Goal: Information Seeking & Learning: Learn about a topic

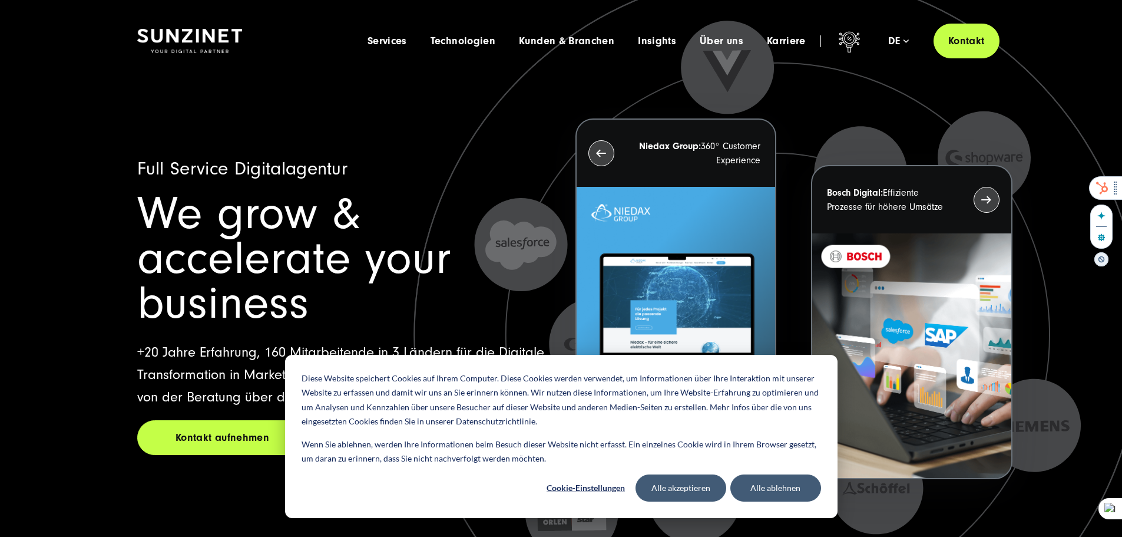
click at [1110, 188] on div at bounding box center [1102, 188] width 24 height 22
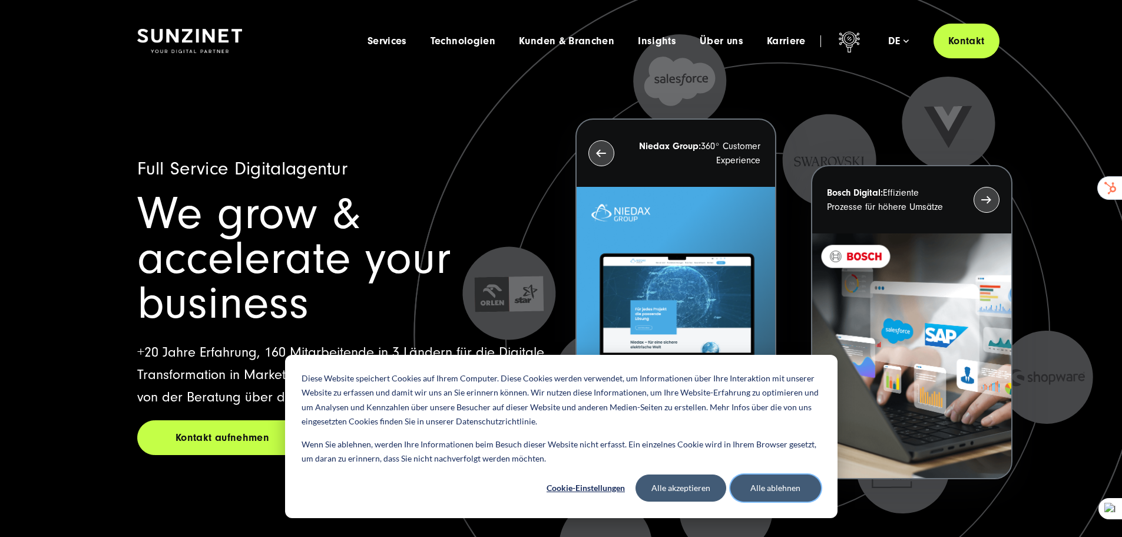
click at [768, 492] on button "Alle ablehnen" at bounding box center [775, 487] width 91 height 27
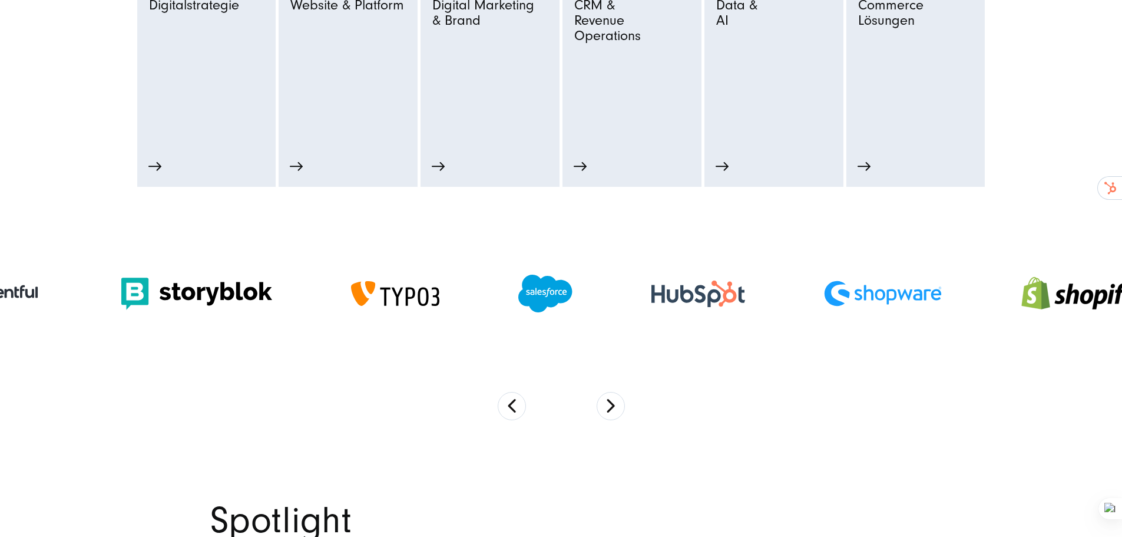
scroll to position [825, 0]
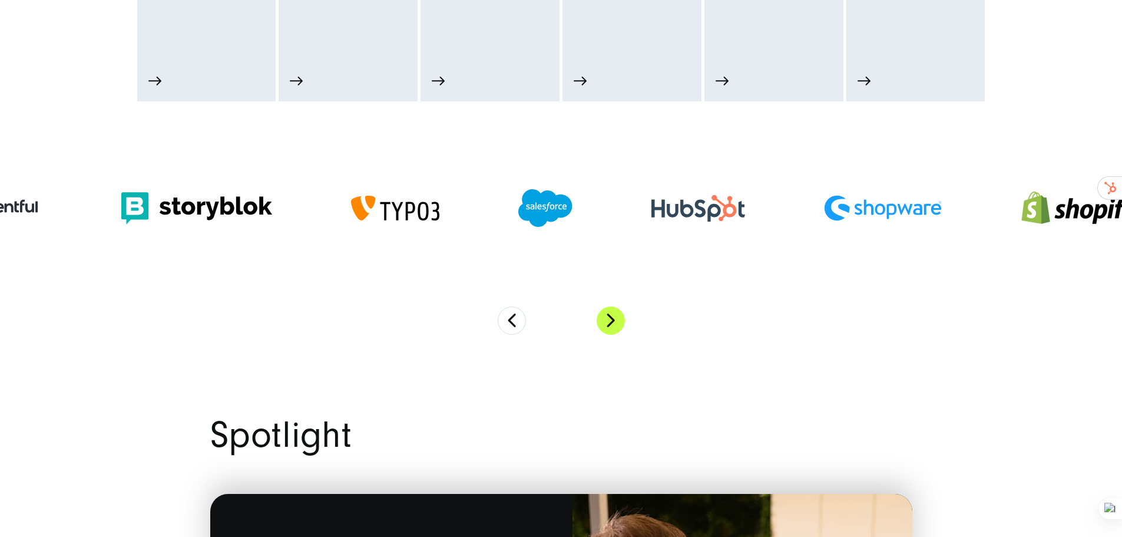
click at [609, 326] on button "Next" at bounding box center [611, 320] width 28 height 28
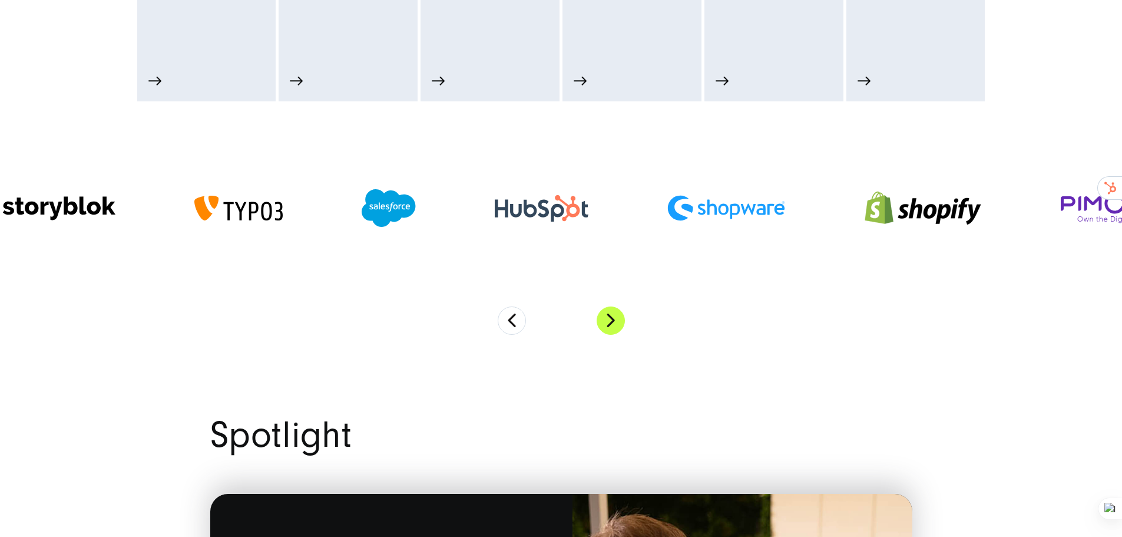
click at [619, 332] on button "Next" at bounding box center [611, 320] width 28 height 28
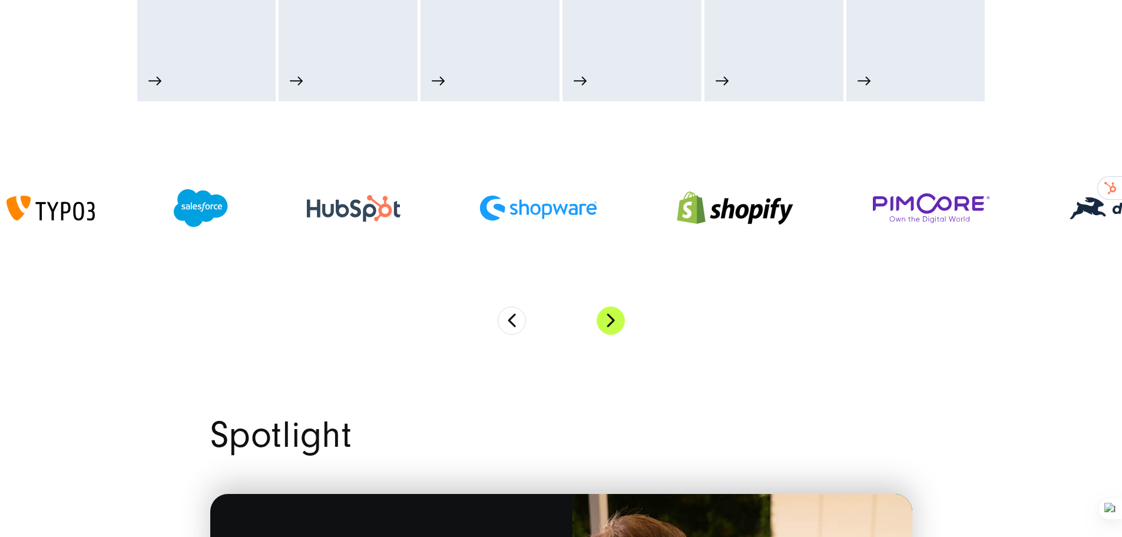
click at [616, 331] on button "Next" at bounding box center [611, 320] width 28 height 28
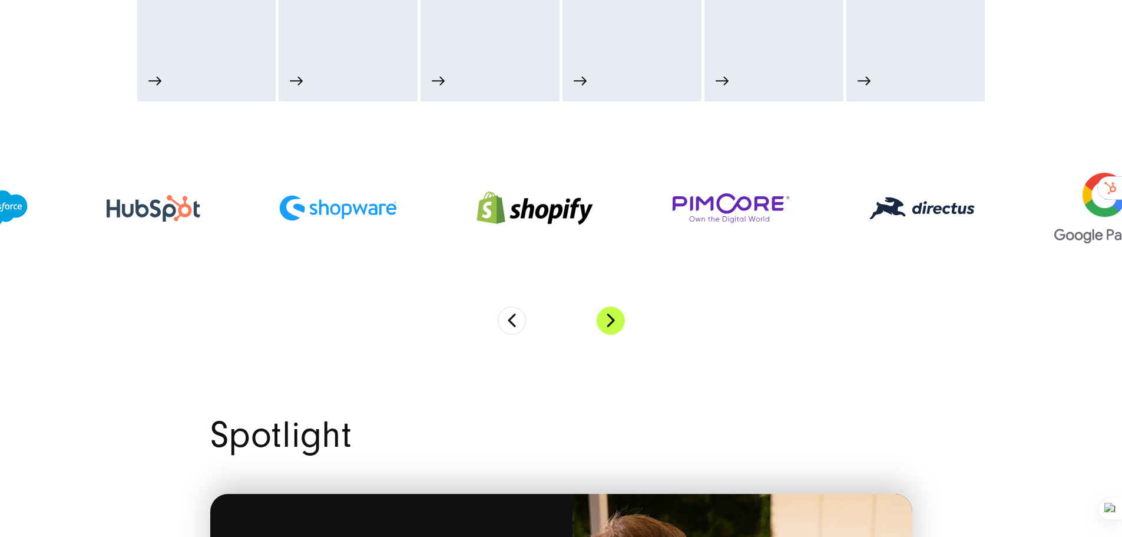
click at [616, 331] on button "Next" at bounding box center [611, 320] width 28 height 28
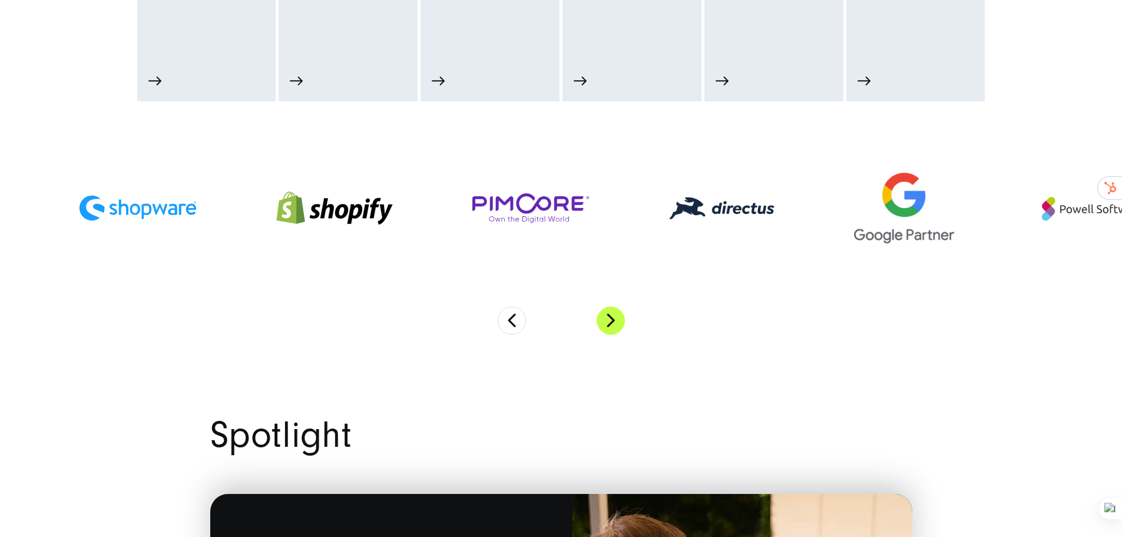
click at [616, 331] on button "Next" at bounding box center [611, 320] width 28 height 28
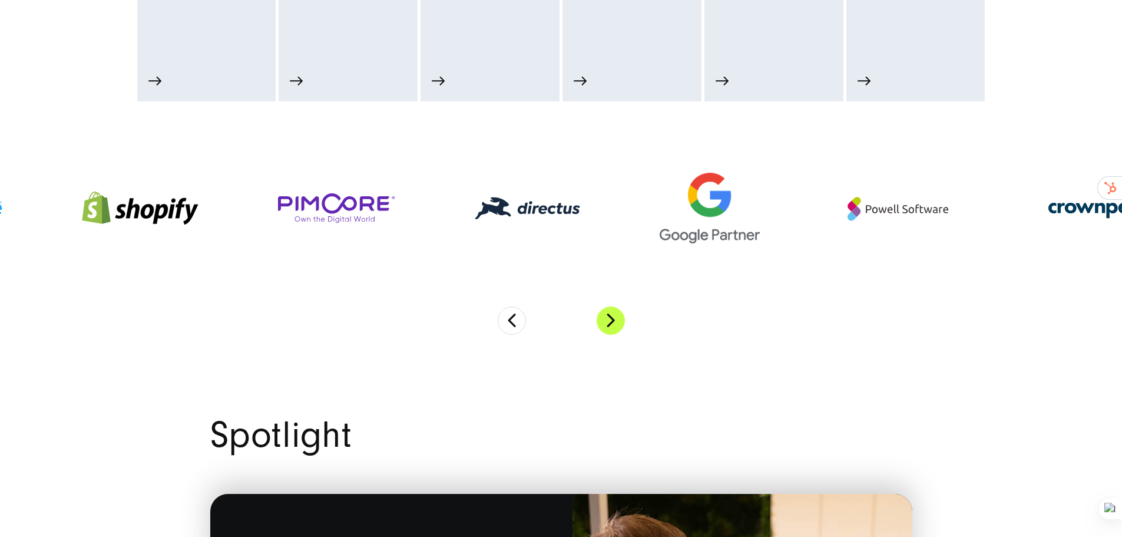
click at [616, 331] on button "Next" at bounding box center [611, 320] width 28 height 28
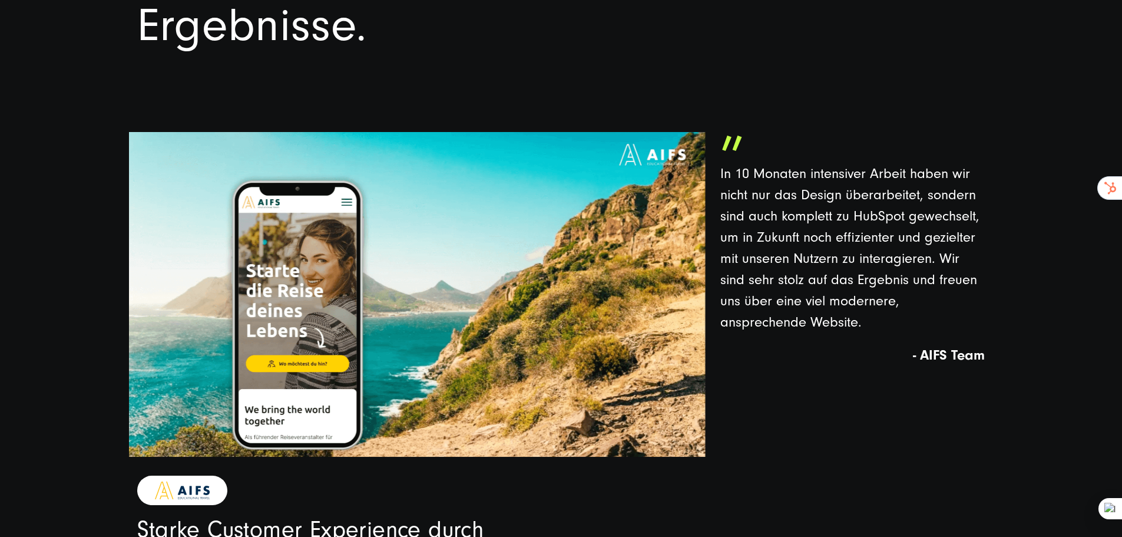
scroll to position [2768, 0]
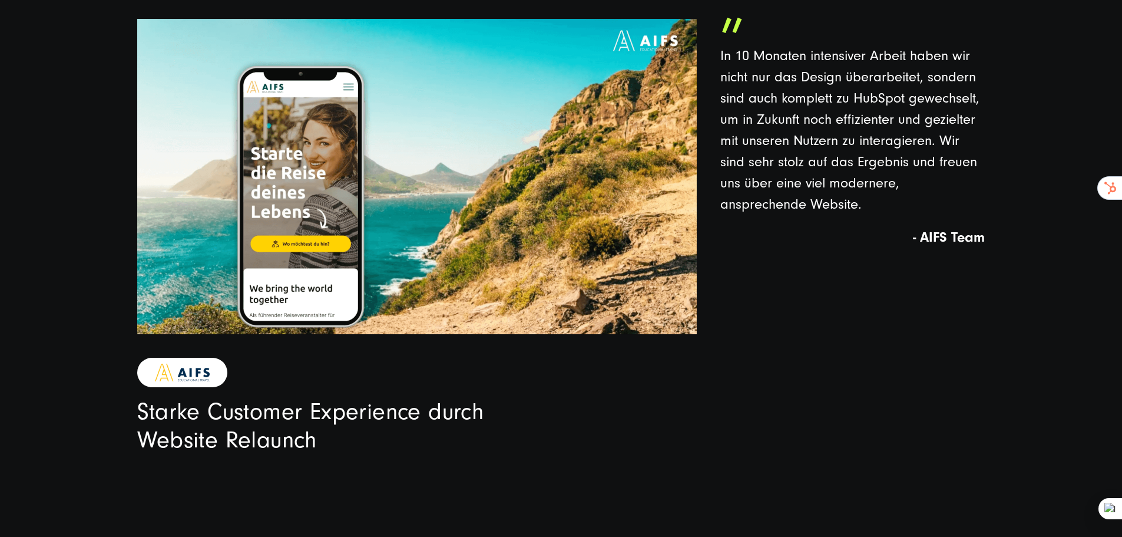
drag, startPoint x: 964, startPoint y: 275, endPoint x: 799, endPoint y: 309, distance: 169.0
click at [964, 245] on strong "- AIFS Team" at bounding box center [949, 237] width 72 height 16
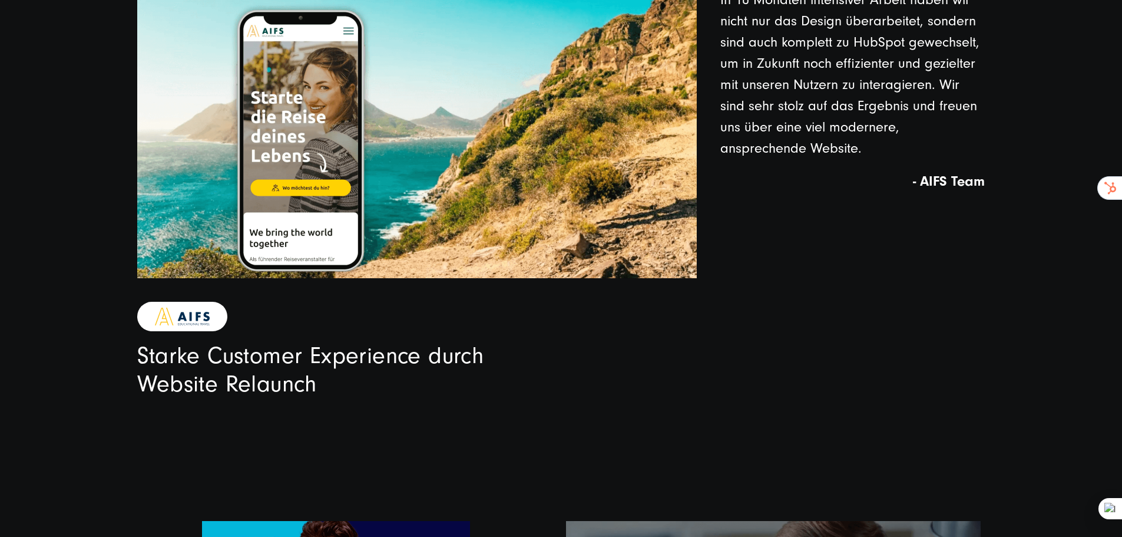
scroll to position [2886, 0]
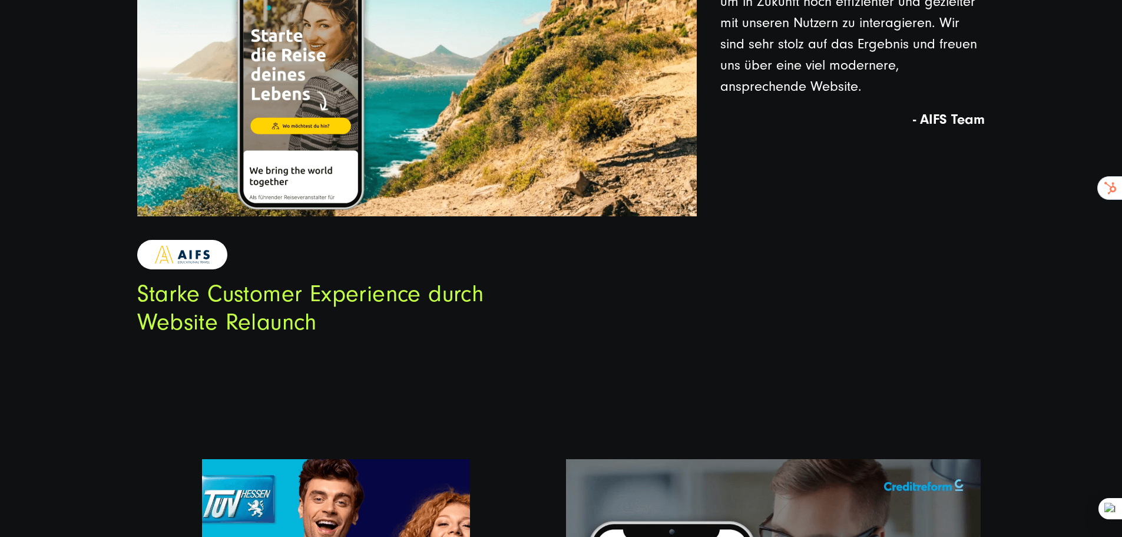
click at [232, 335] on link "Starke Customer Experience durch Website Relaunch" at bounding box center [310, 307] width 347 height 55
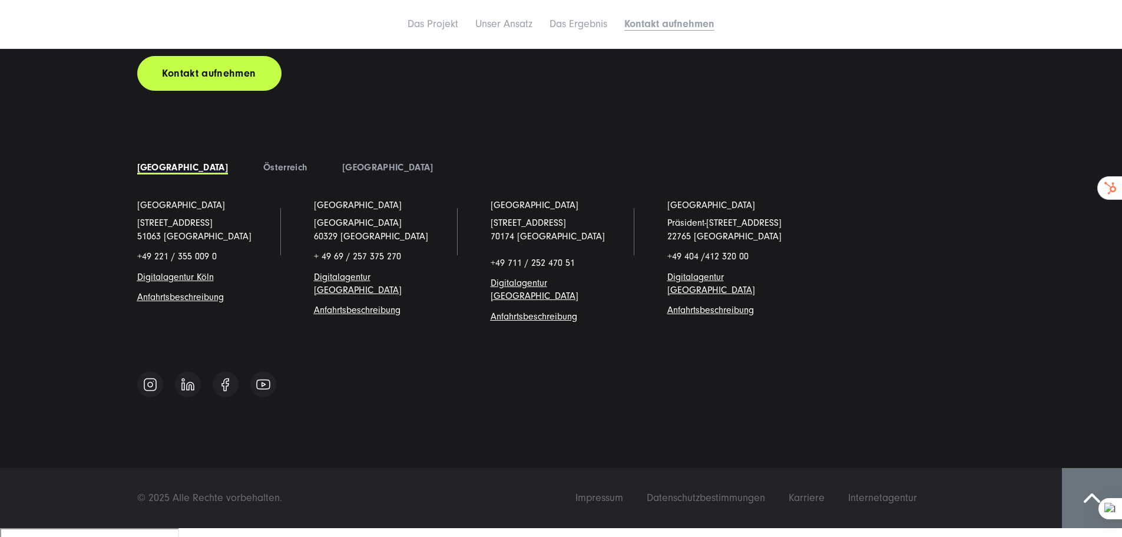
scroll to position [6224, 0]
